Goal: Task Accomplishment & Management: Use online tool/utility

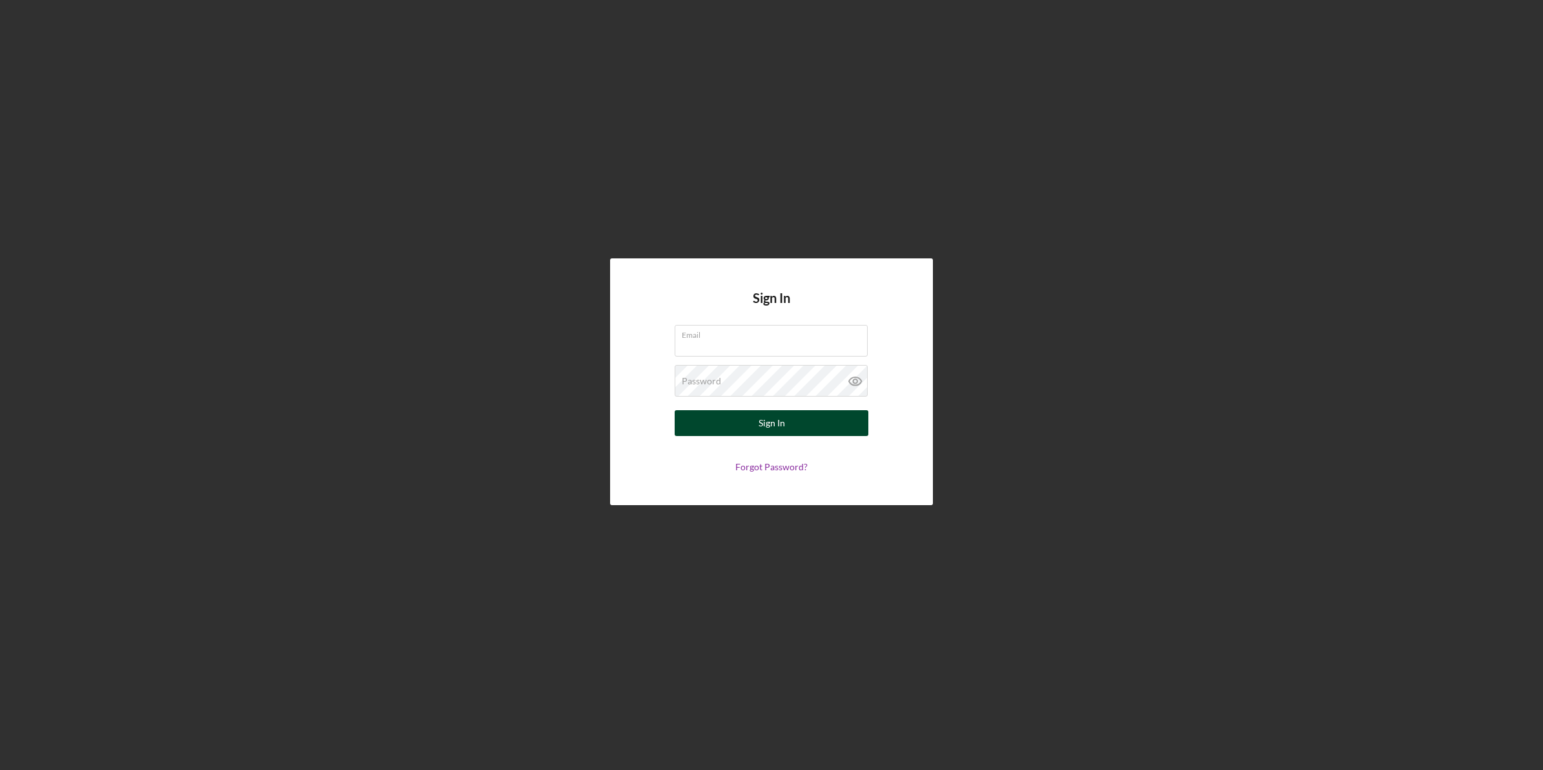
type input "[EMAIL_ADDRESS][DOMAIN_NAME]"
click at [752, 431] on button "Sign In" at bounding box center [772, 423] width 194 height 26
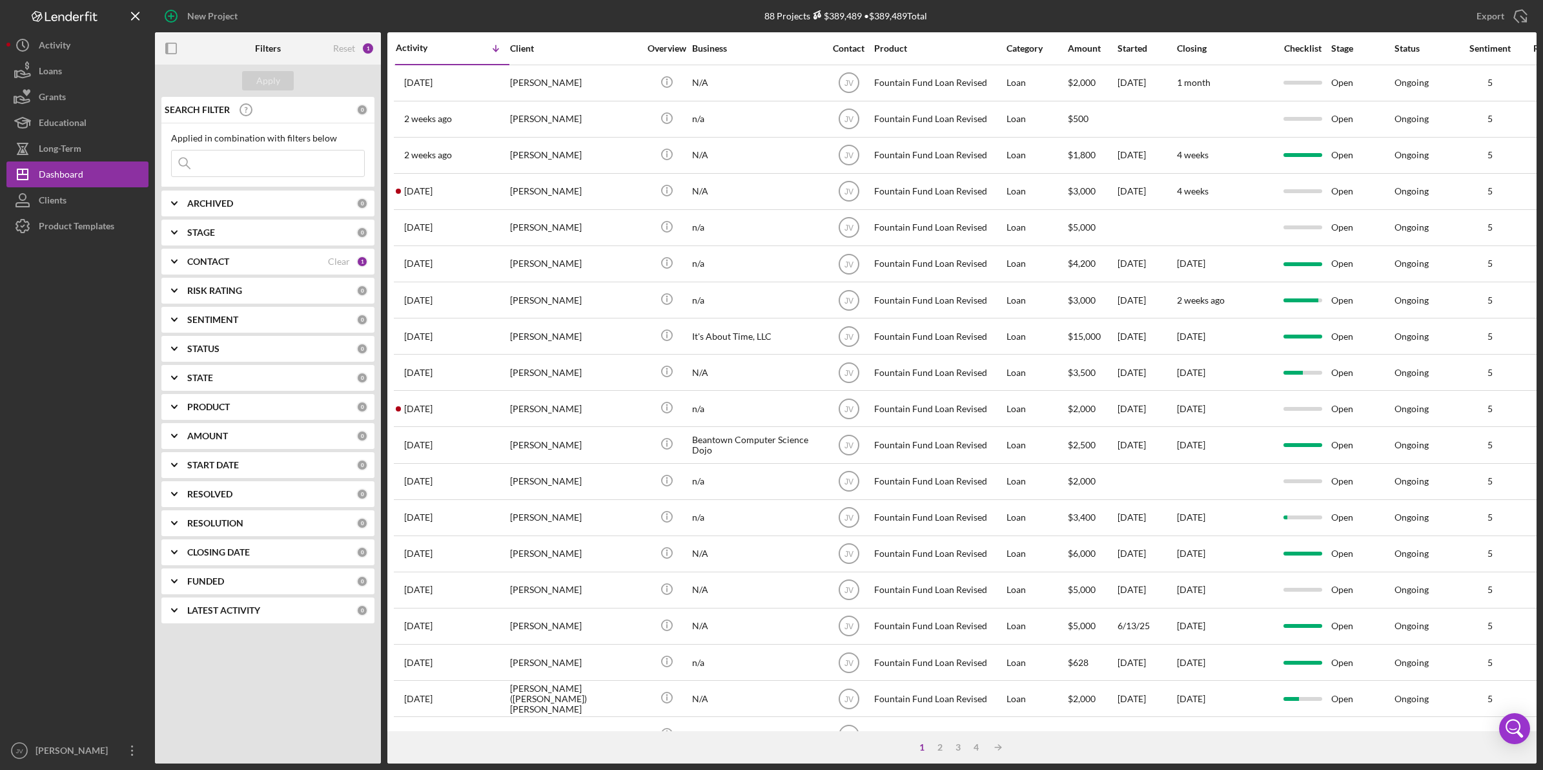
click at [231, 269] on div "CONTACT Clear 1" at bounding box center [277, 262] width 181 height 26
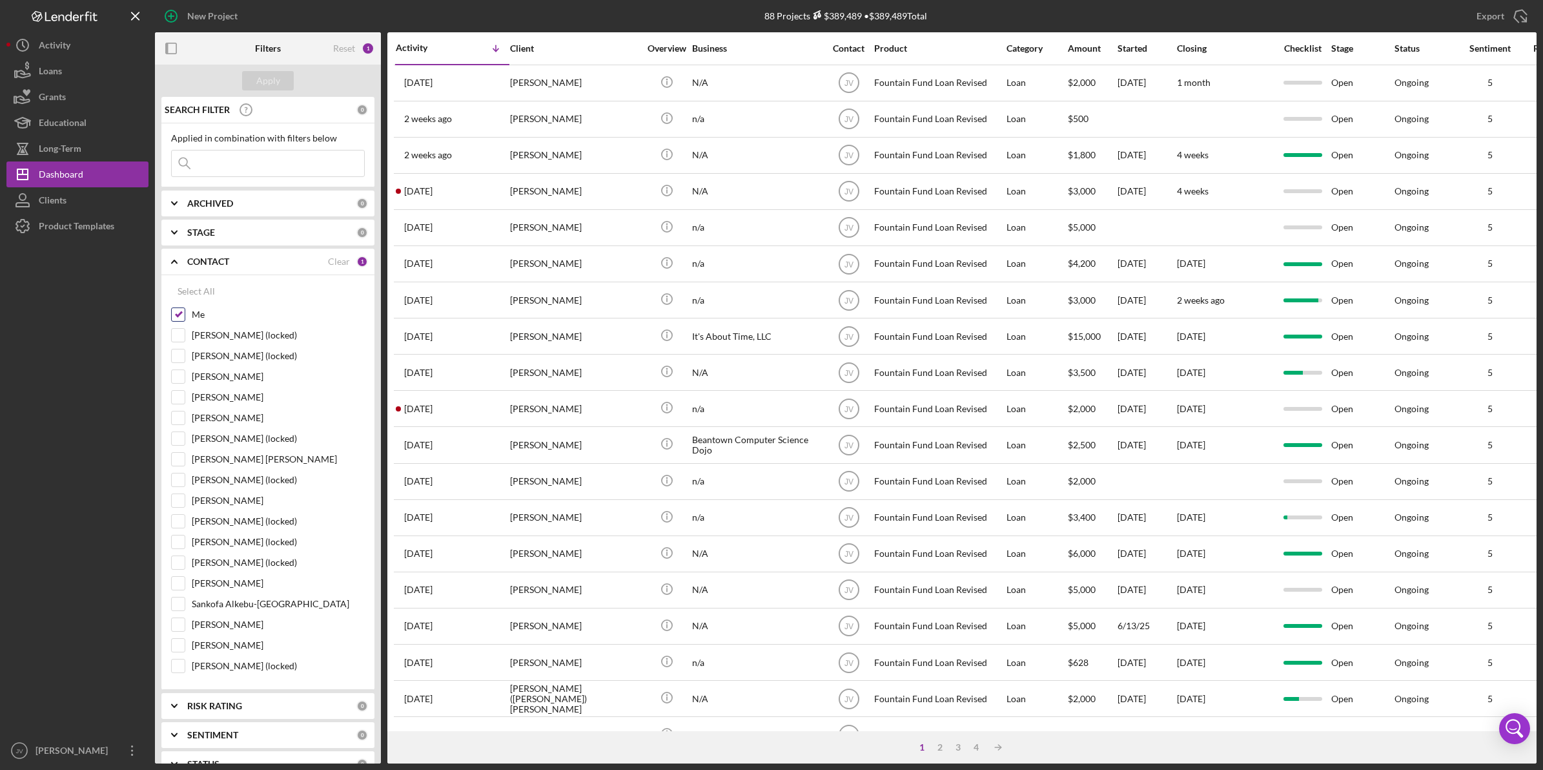
click at [176, 311] on input "Me" at bounding box center [178, 314] width 13 height 13
checkbox input "false"
click at [181, 457] on input "[PERSON_NAME] [PERSON_NAME]" at bounding box center [178, 459] width 13 height 13
click at [278, 81] on div "Apply" at bounding box center [268, 80] width 24 height 19
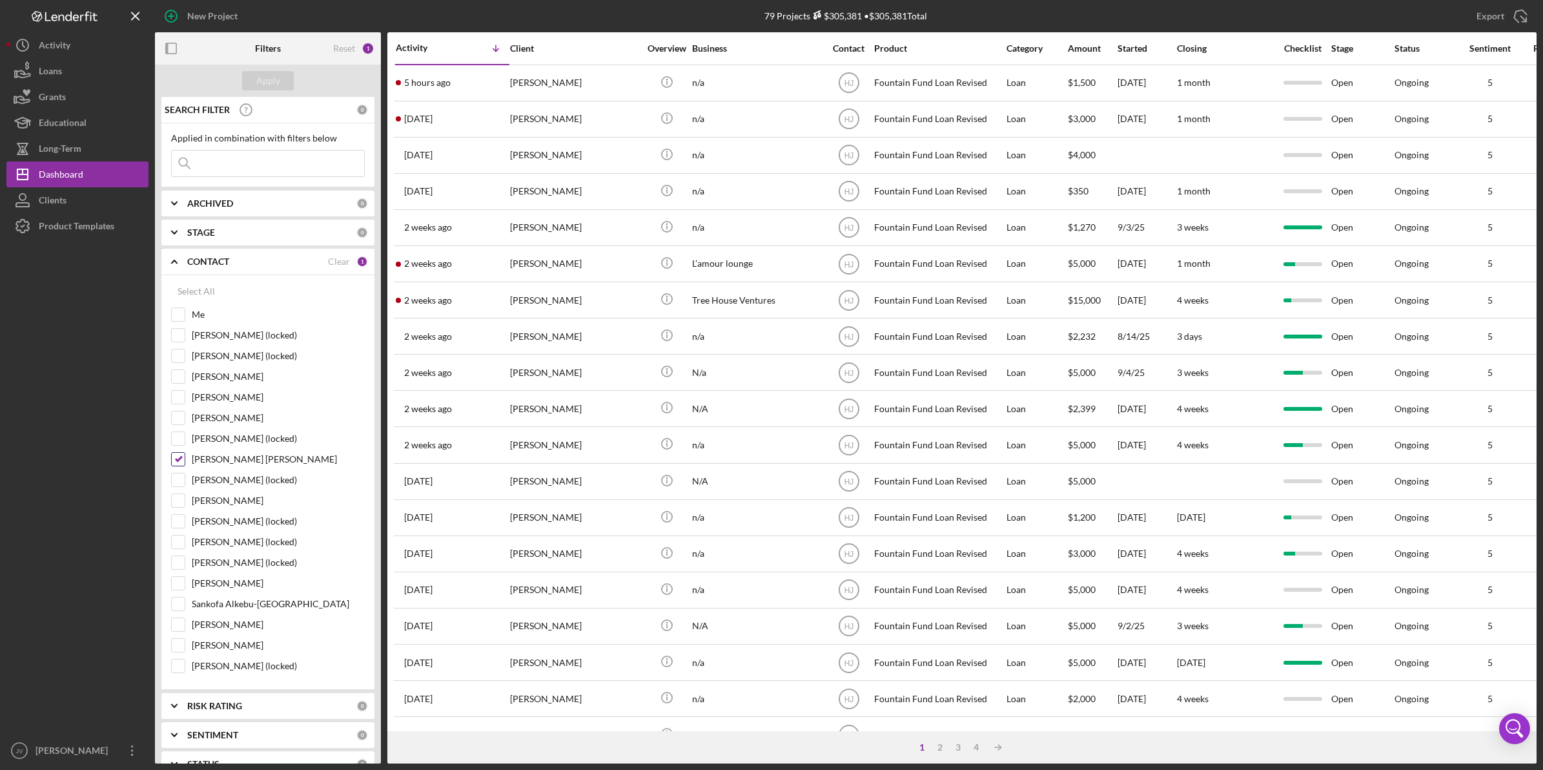
click at [176, 465] on input "[PERSON_NAME] [PERSON_NAME]" at bounding box center [178, 459] width 13 height 13
click at [176, 464] on input "[PERSON_NAME] [PERSON_NAME]" at bounding box center [178, 459] width 13 height 13
checkbox input "true"
